Goal: Information Seeking & Learning: Learn about a topic

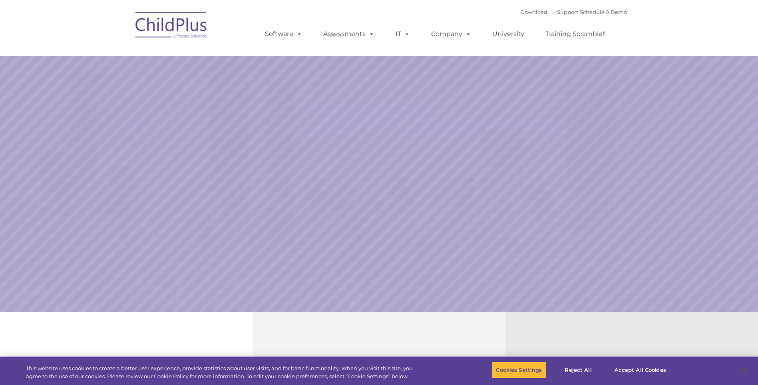
select select "MEDIUM"
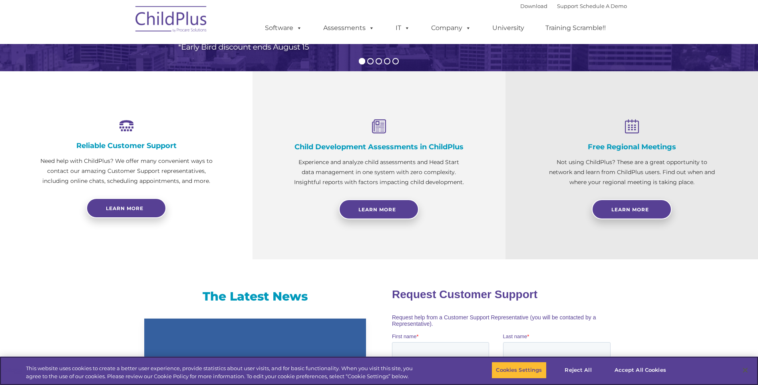
scroll to position [243, 0]
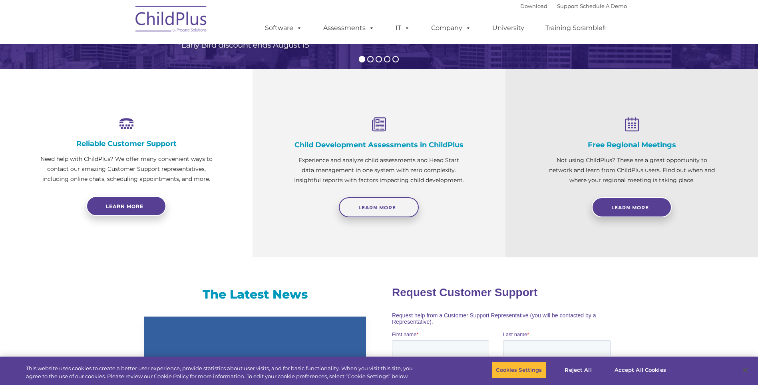
click at [373, 206] on span "Learn More" at bounding box center [378, 207] width 38 height 6
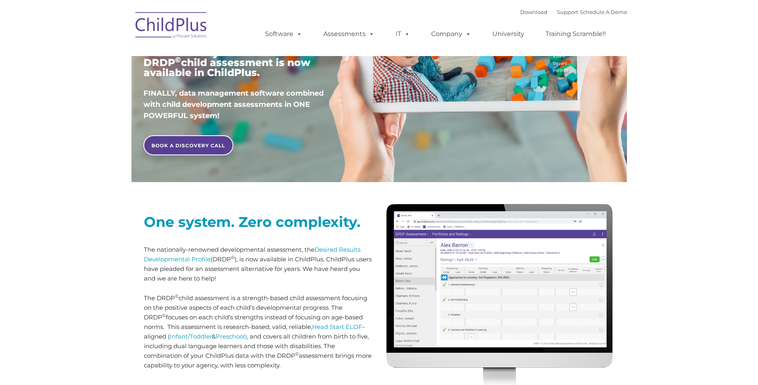
scroll to position [160, 0]
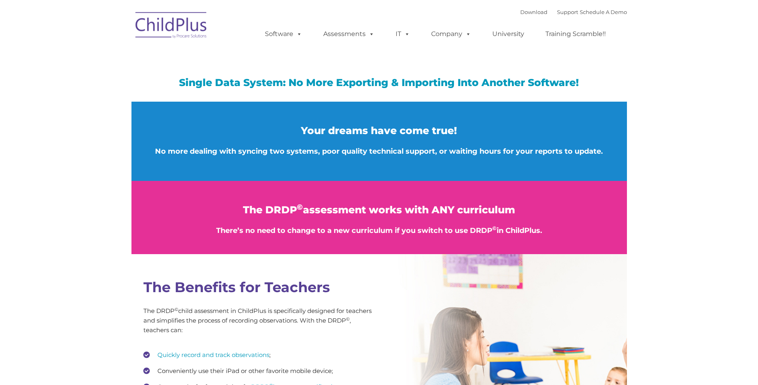
type input ""
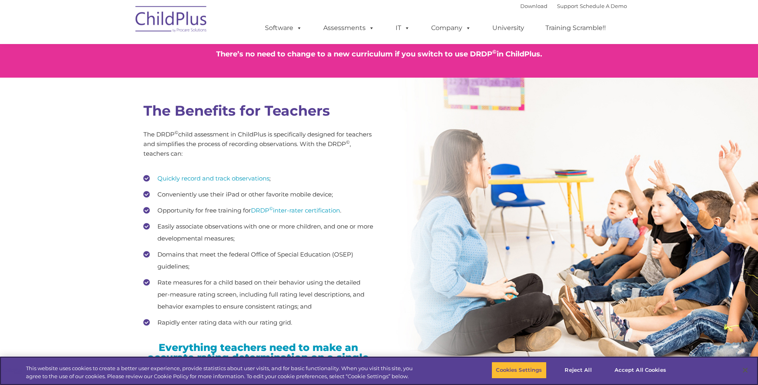
scroll to position [1054, 0]
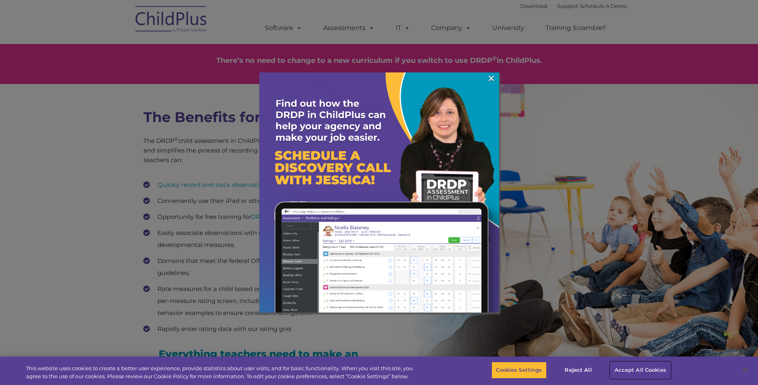
click at [634, 365] on button "Accept All Cookies" at bounding box center [640, 369] width 60 height 17
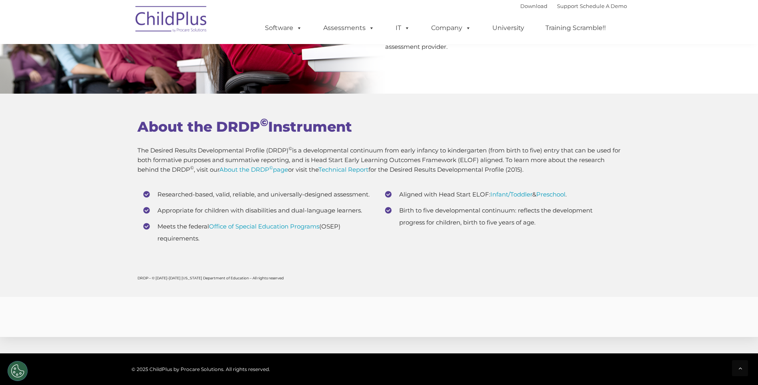
scroll to position [2999, 0]
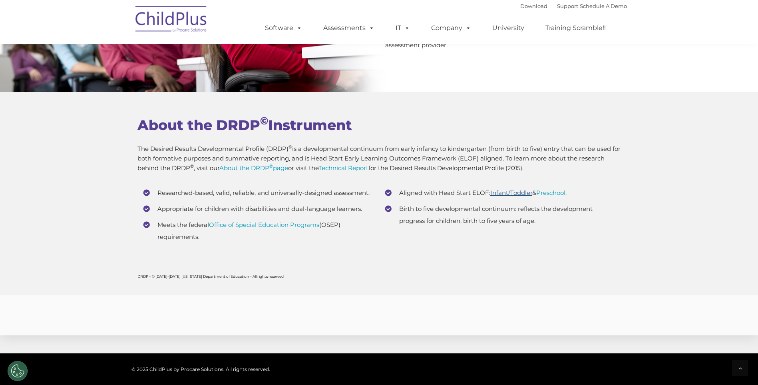
click at [524, 193] on link "Infant/Toddler" at bounding box center [512, 193] width 42 height 8
click at [246, 224] on link "Office of Special Education Programs" at bounding box center [264, 225] width 110 height 8
